Goal: Find specific page/section: Find specific page/section

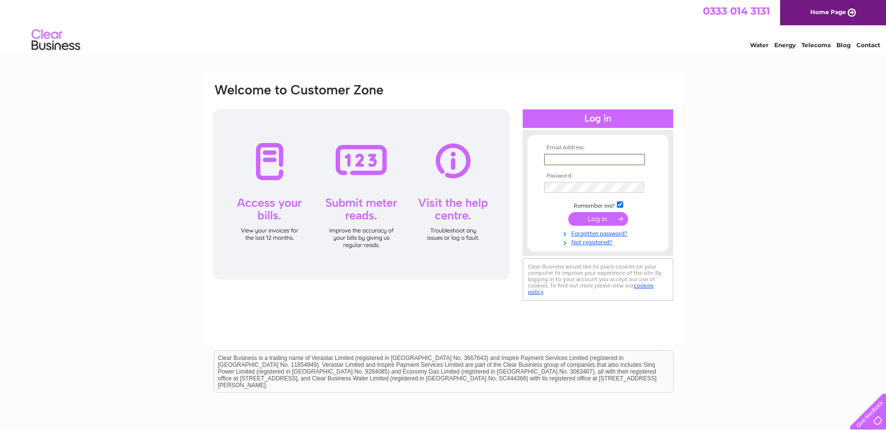
click at [564, 154] on input "text" at bounding box center [594, 160] width 101 height 12
type input "Admin@Hopeville-social-club.co.uk"
click at [569, 211] on input "submit" at bounding box center [599, 218] width 60 height 14
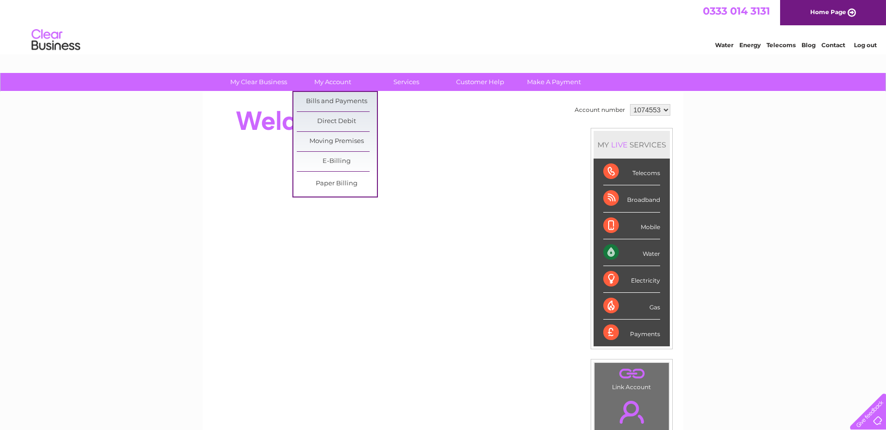
click at [343, 101] on link "Bills and Payments" at bounding box center [337, 101] width 80 height 19
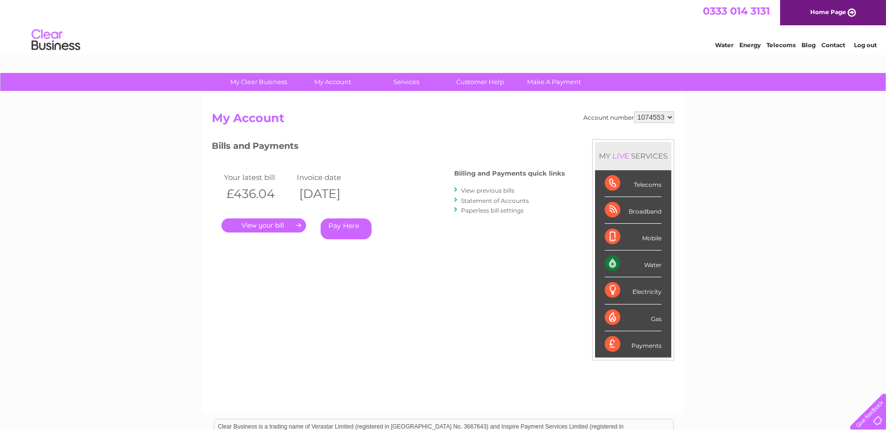
click at [268, 222] on link "." at bounding box center [264, 225] width 85 height 14
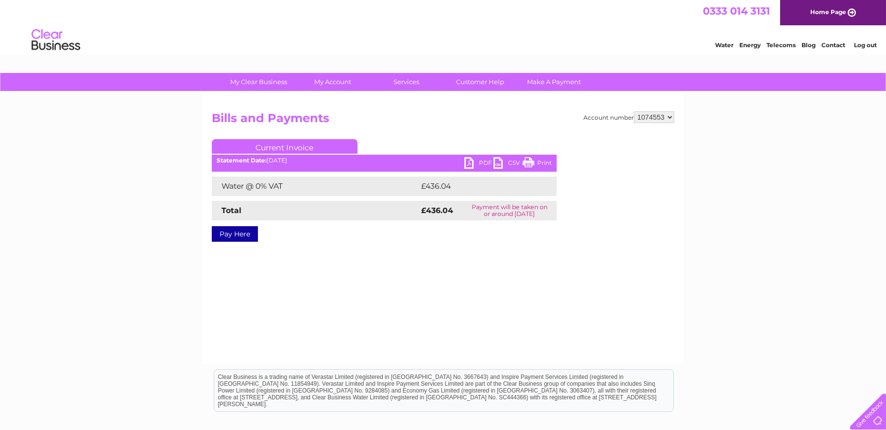
click at [468, 157] on link "PDF" at bounding box center [479, 164] width 29 height 14
